Goal: Task Accomplishment & Management: Manage account settings

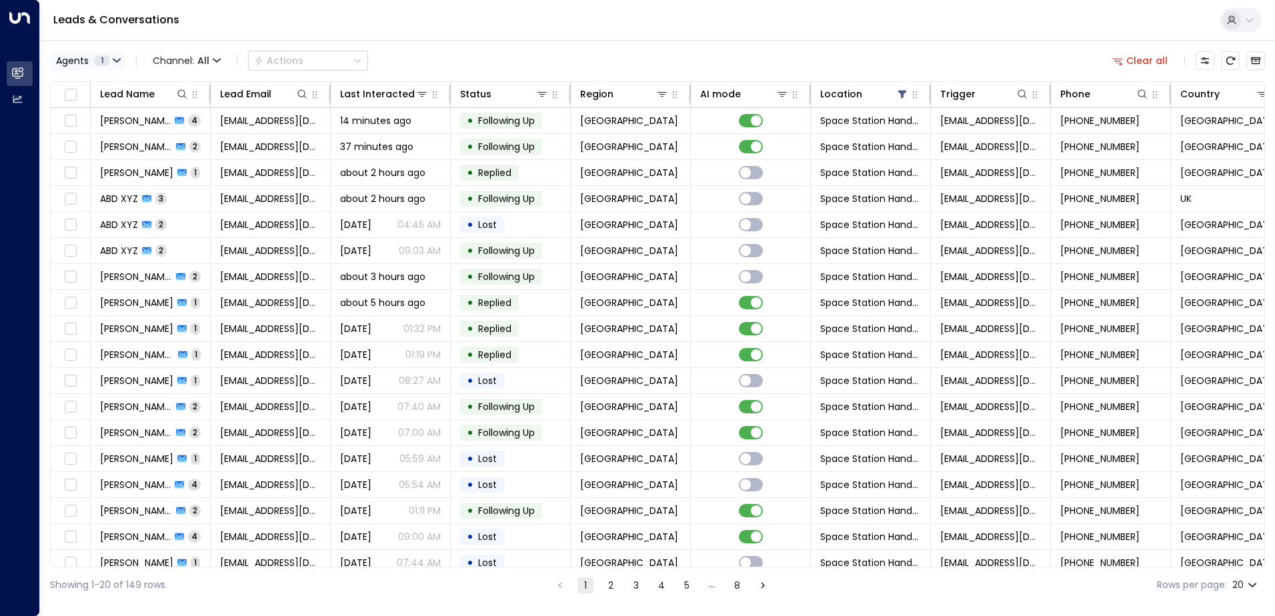
click at [115, 65] on button "Agents 1" at bounding box center [87, 60] width 75 height 19
click at [115, 65] on div at bounding box center [637, 308] width 1275 height 616
click at [127, 90] on div "Lead Name" at bounding box center [127, 94] width 55 height 16
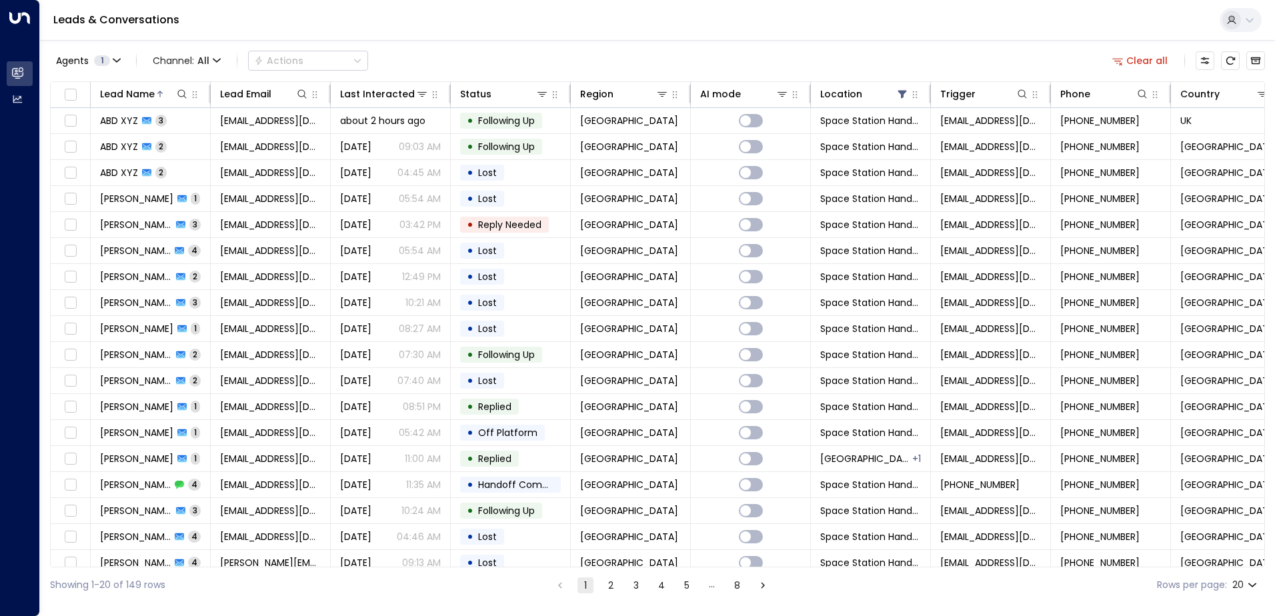
scroll to position [65, 0]
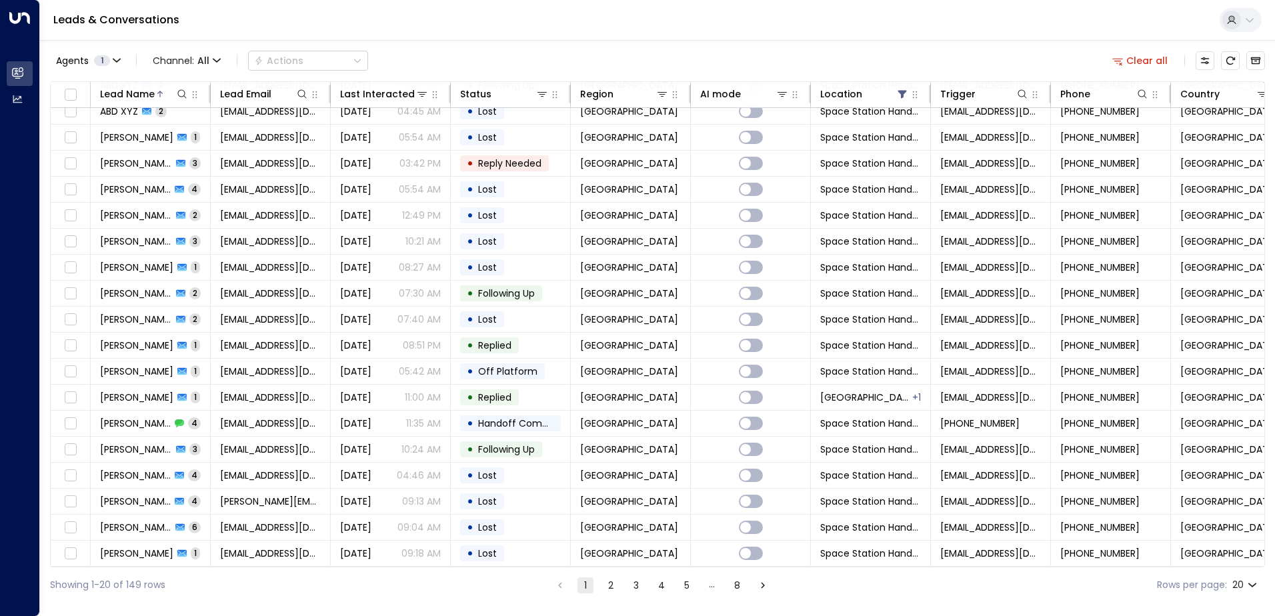
click at [767, 588] on icon "Go to next page" at bounding box center [763, 586] width 12 height 12
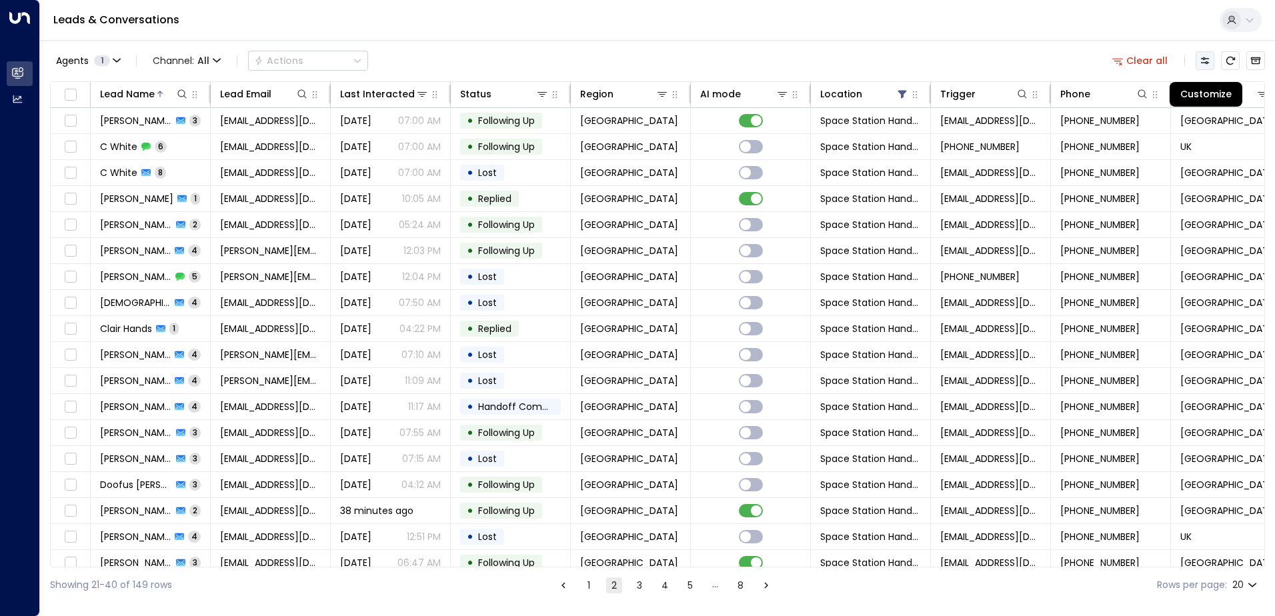
click at [1210, 63] on icon "Customize" at bounding box center [1205, 60] width 11 height 11
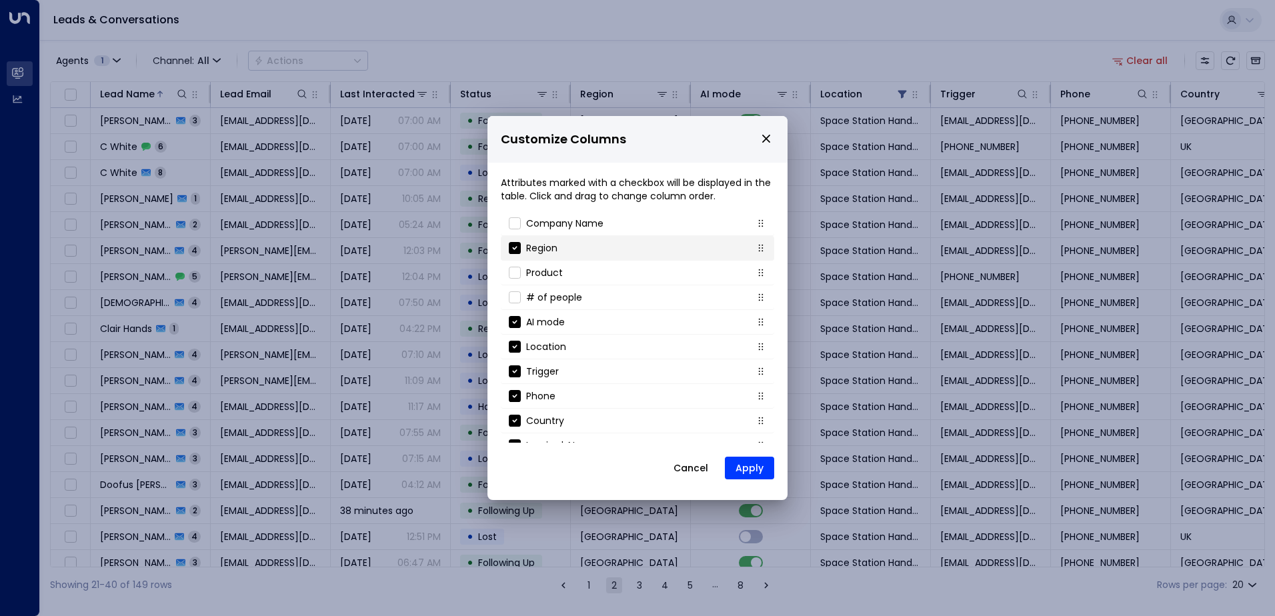
scroll to position [119, 0]
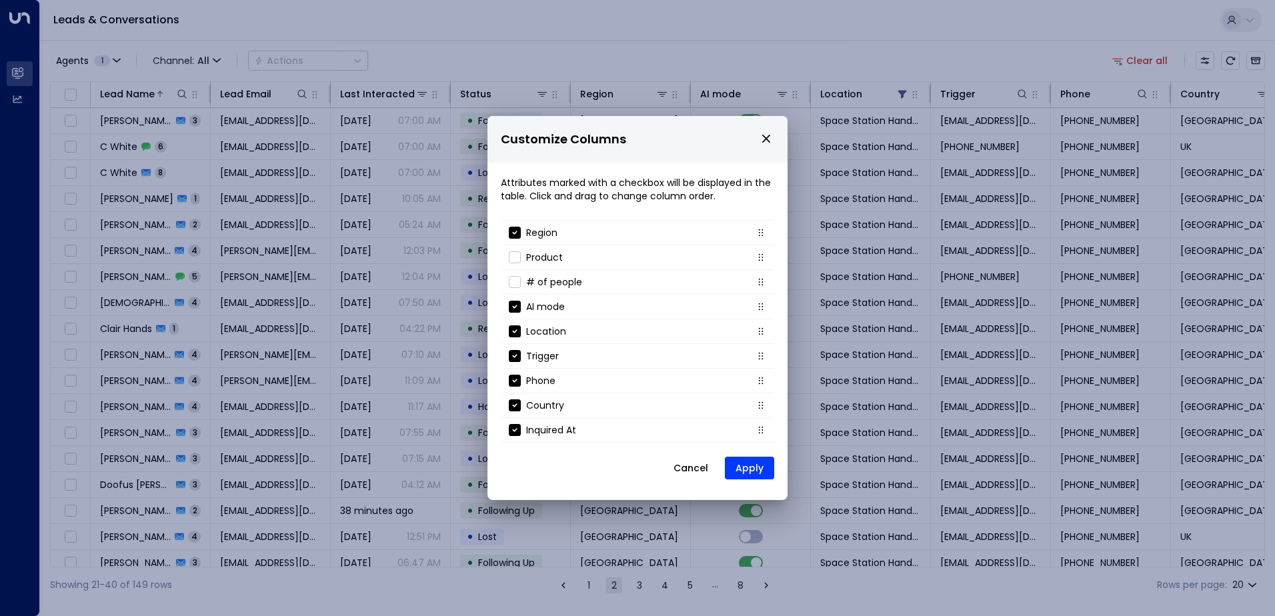
click at [701, 464] on button "Cancel" at bounding box center [690, 468] width 57 height 24
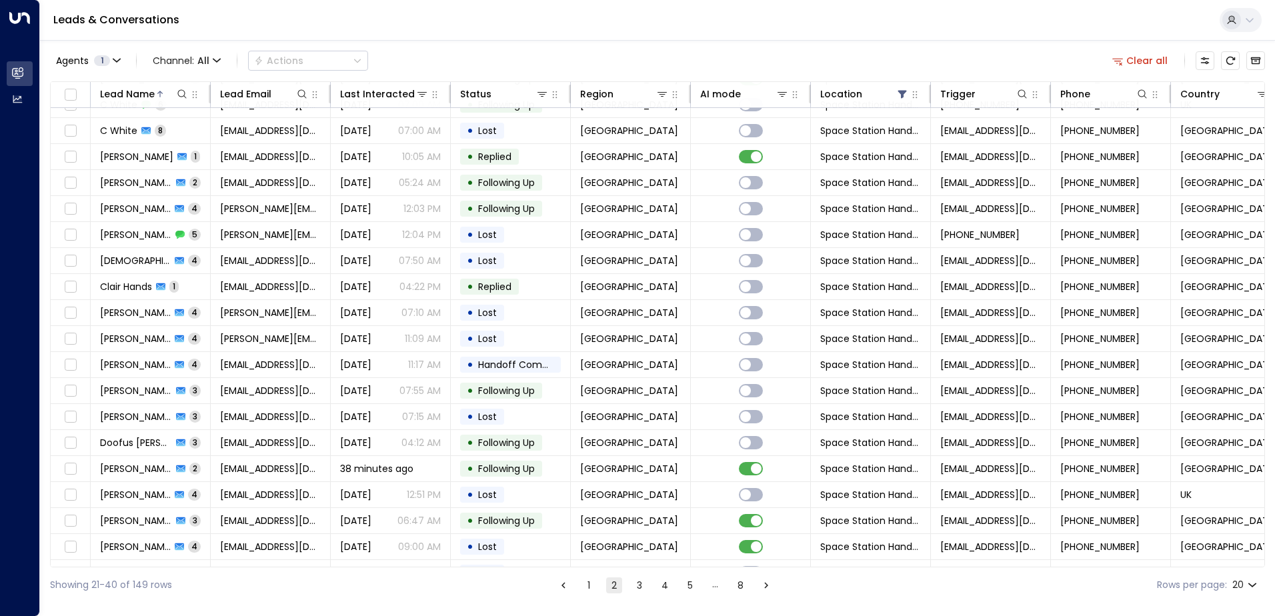
scroll to position [65, 0]
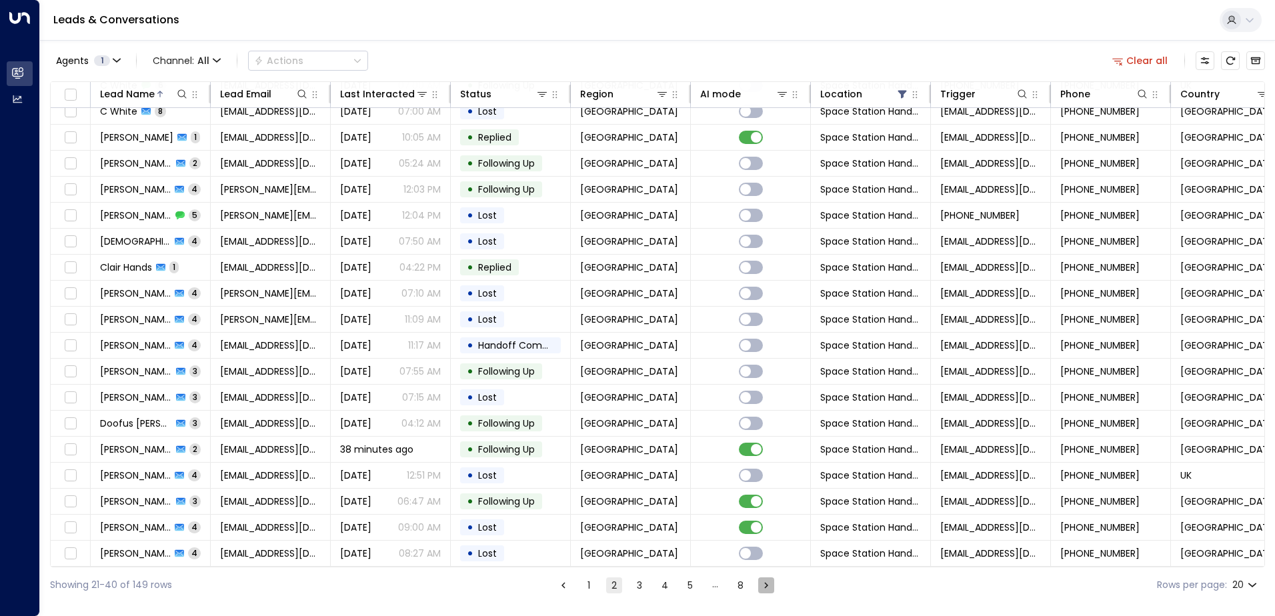
click at [764, 588] on icon "Go to next page" at bounding box center [766, 585] width 4 height 6
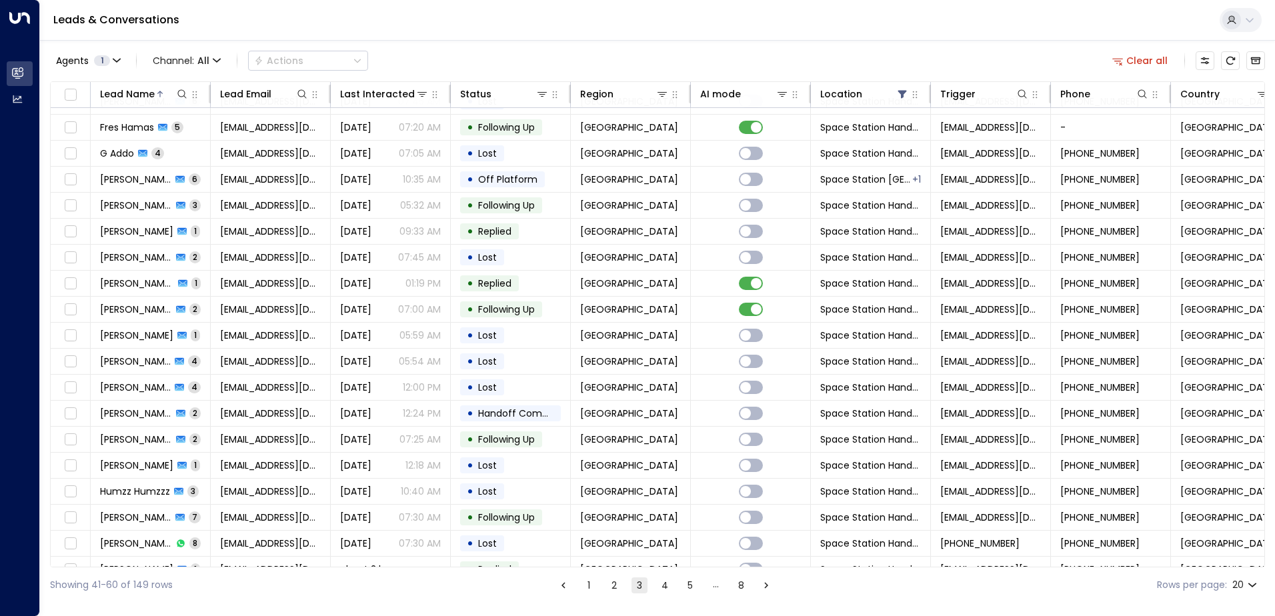
scroll to position [65, 0]
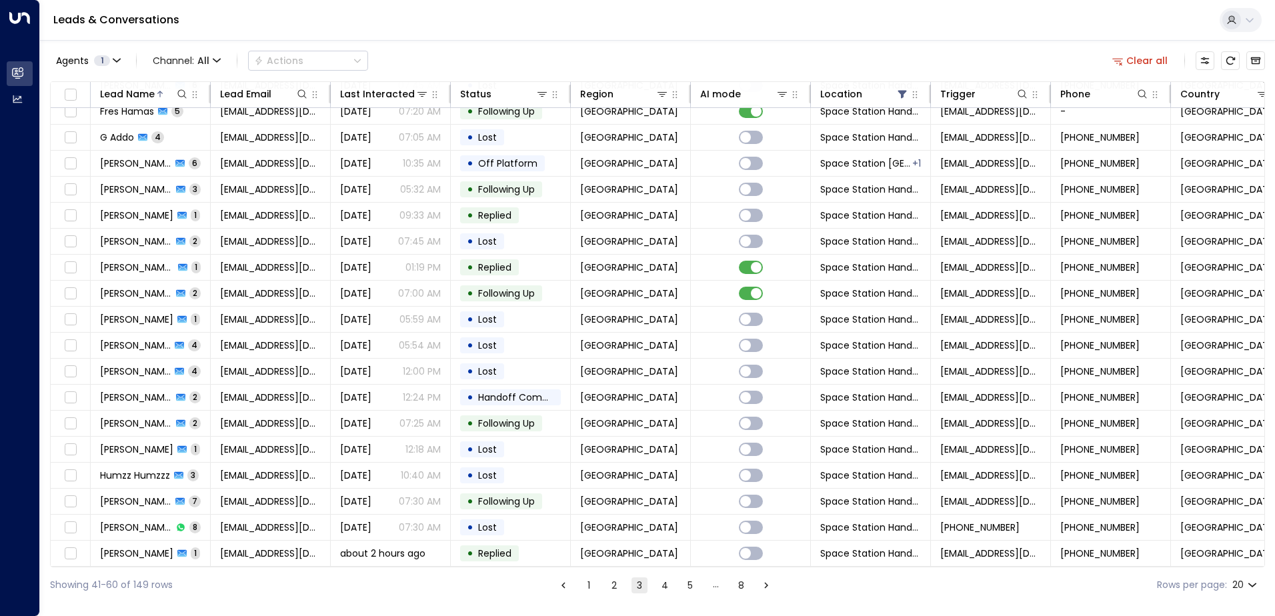
click at [764, 584] on icon "Go to next page" at bounding box center [766, 586] width 12 height 12
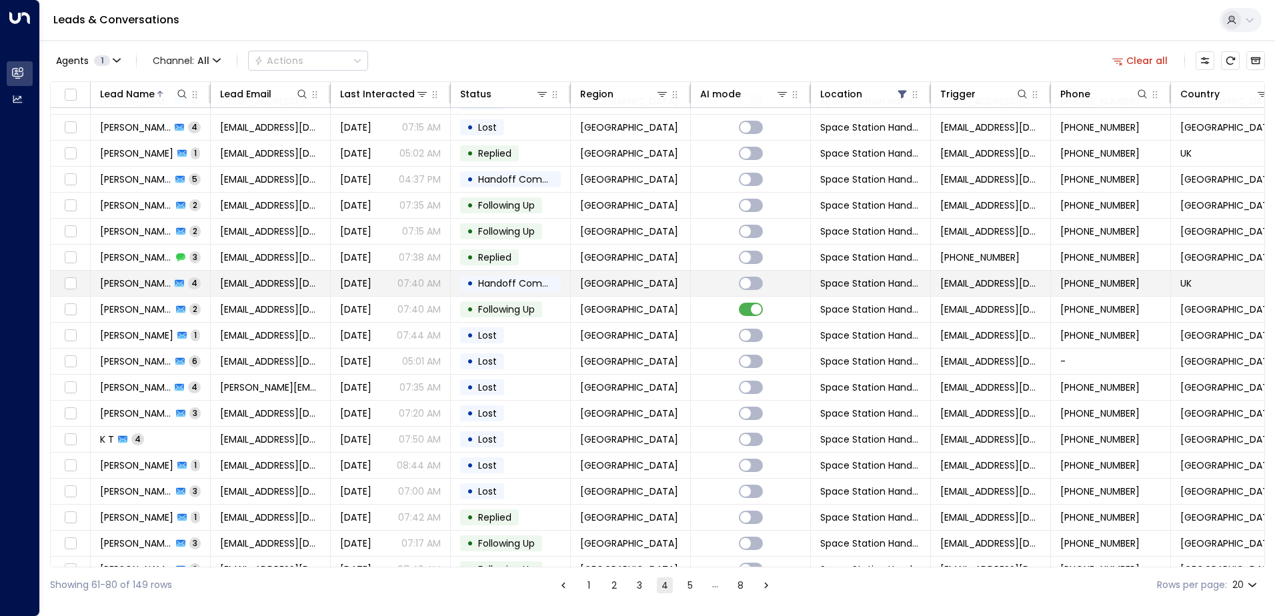
scroll to position [65, 0]
